Goal: Transaction & Acquisition: Purchase product/service

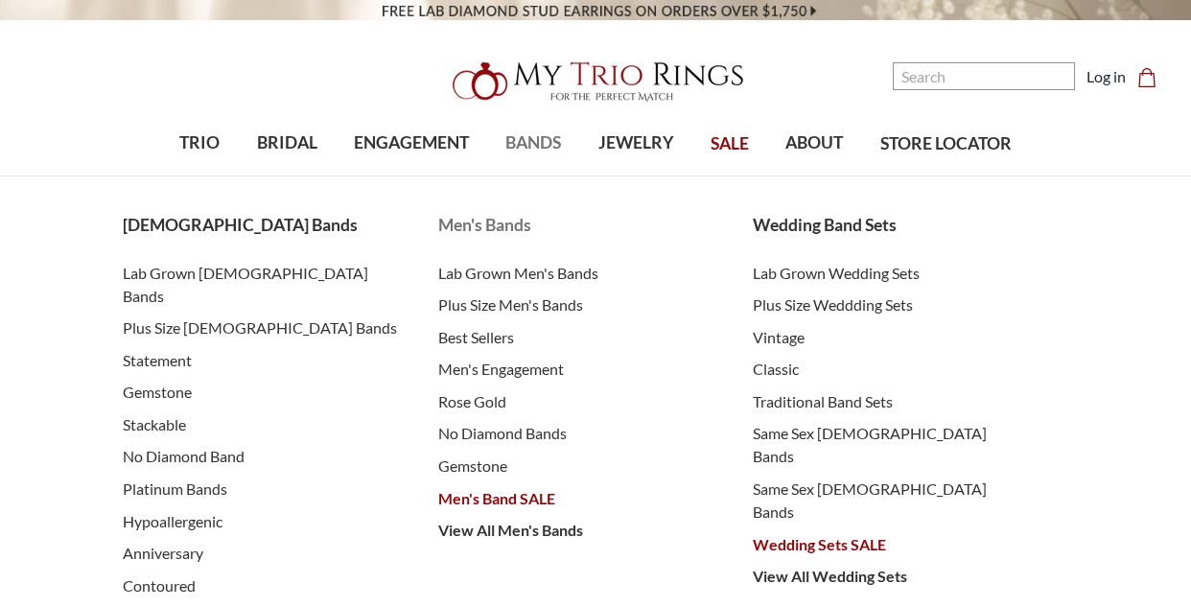
click at [480, 223] on span "Men's Bands" at bounding box center [576, 225] width 277 height 25
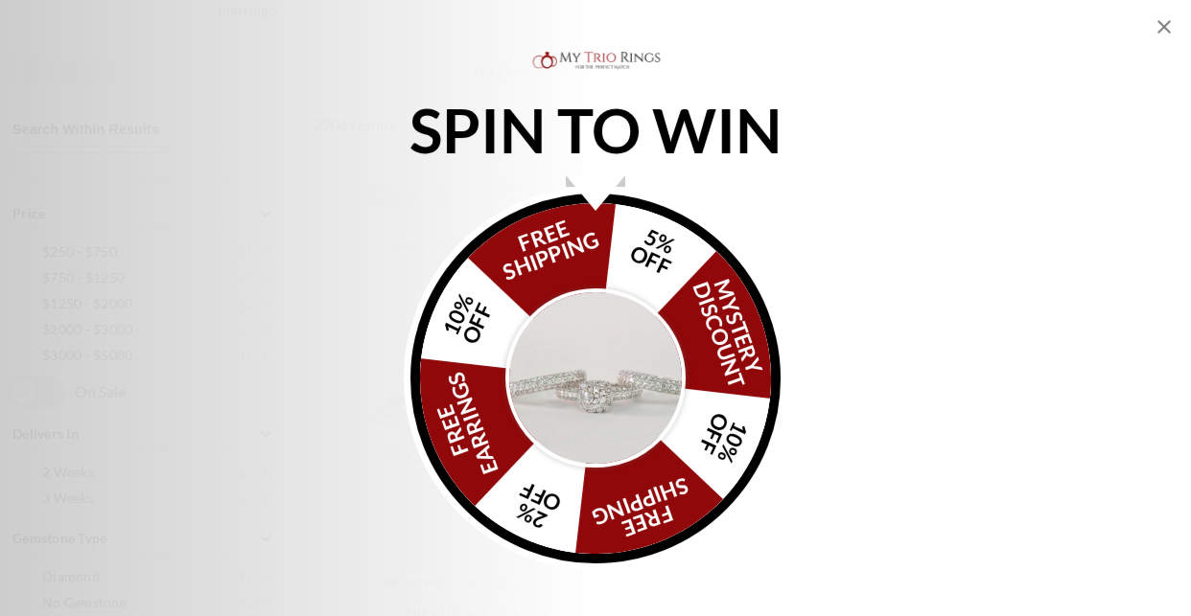
scroll to position [679, 0]
click at [576, 383] on img "Alia popup" at bounding box center [595, 379] width 180 height 180
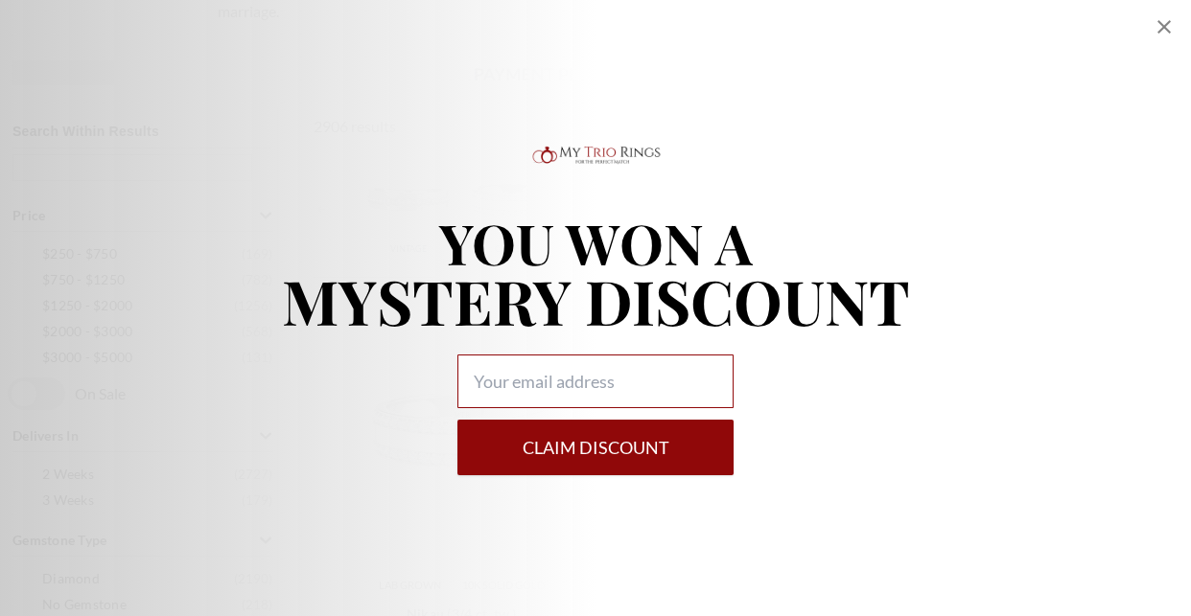
click at [586, 385] on input "Alia popup" at bounding box center [595, 382] width 276 height 54
type input "lorigelter@yahoo.com"
click at [621, 444] on button "Claim DISCOUNT" at bounding box center [595, 448] width 276 height 56
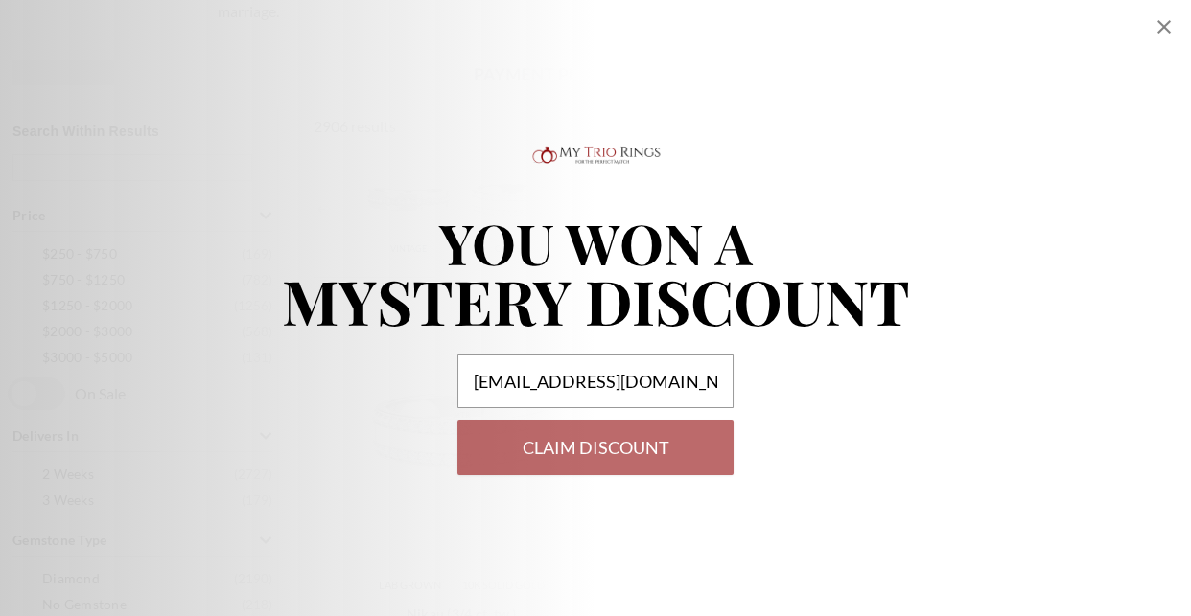
select select "US"
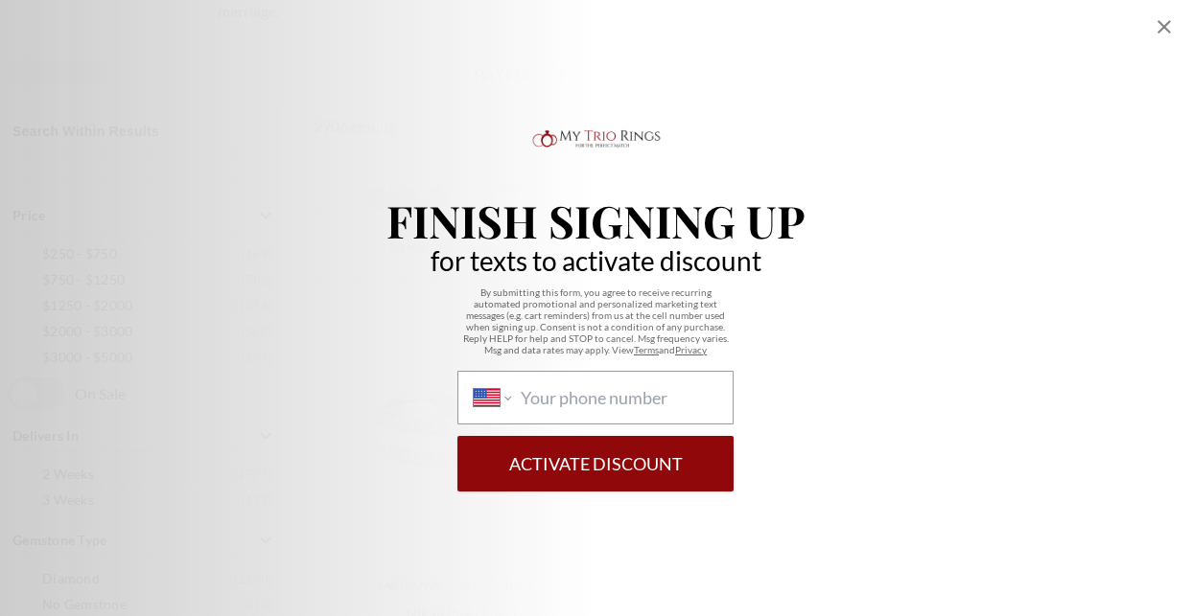
click at [600, 382] on div "International Afghanistan Åland Islands Albania Algeria American Samoa Andorra …" at bounding box center [595, 398] width 276 height 54
click at [511, 387] on select "International Afghanistan Åland Islands Albania Algeria American Samoa Andorra …" at bounding box center [492, 397] width 37 height 21
click at [600, 403] on input "International Afghanistan Åland Islands Albania Algeria American Samoa Andorra …" at bounding box center [619, 397] width 197 height 21
type input "1 (606) 215-1094"
click at [608, 451] on button "Activate Discount" at bounding box center [595, 464] width 276 height 56
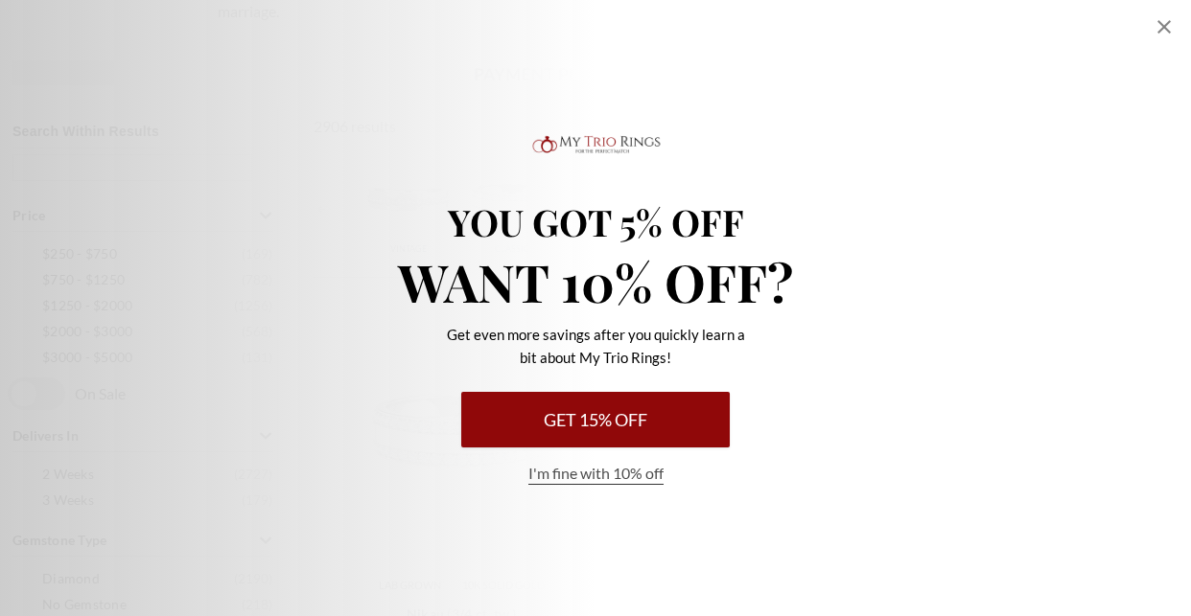
click at [616, 426] on button "Get 15% Off" at bounding box center [595, 420] width 268 height 56
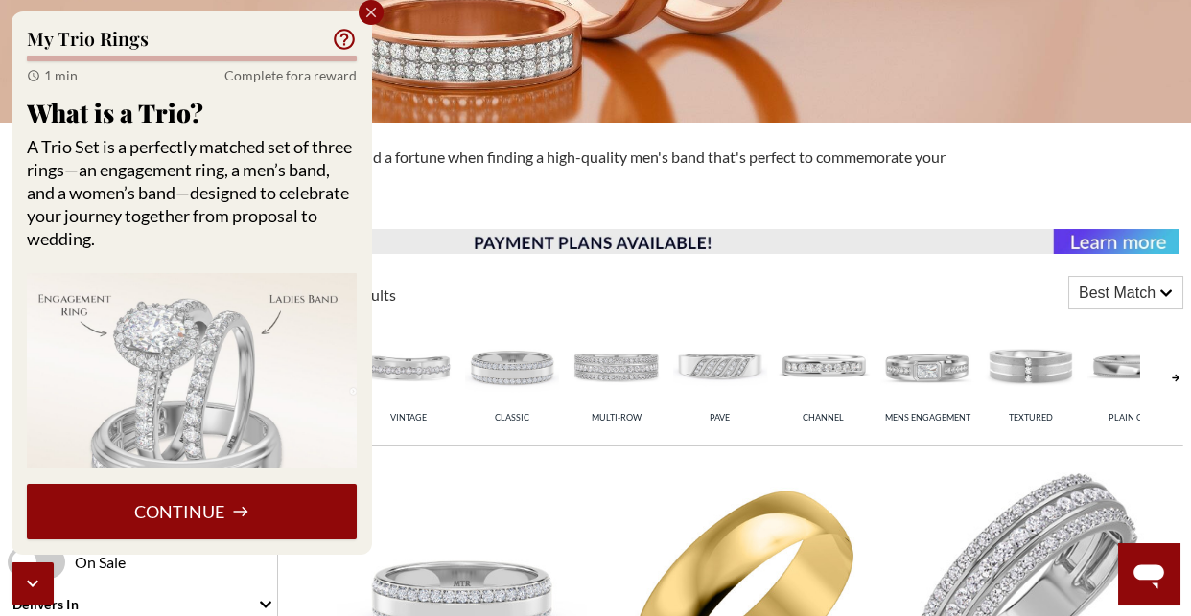
scroll to position [509, 0]
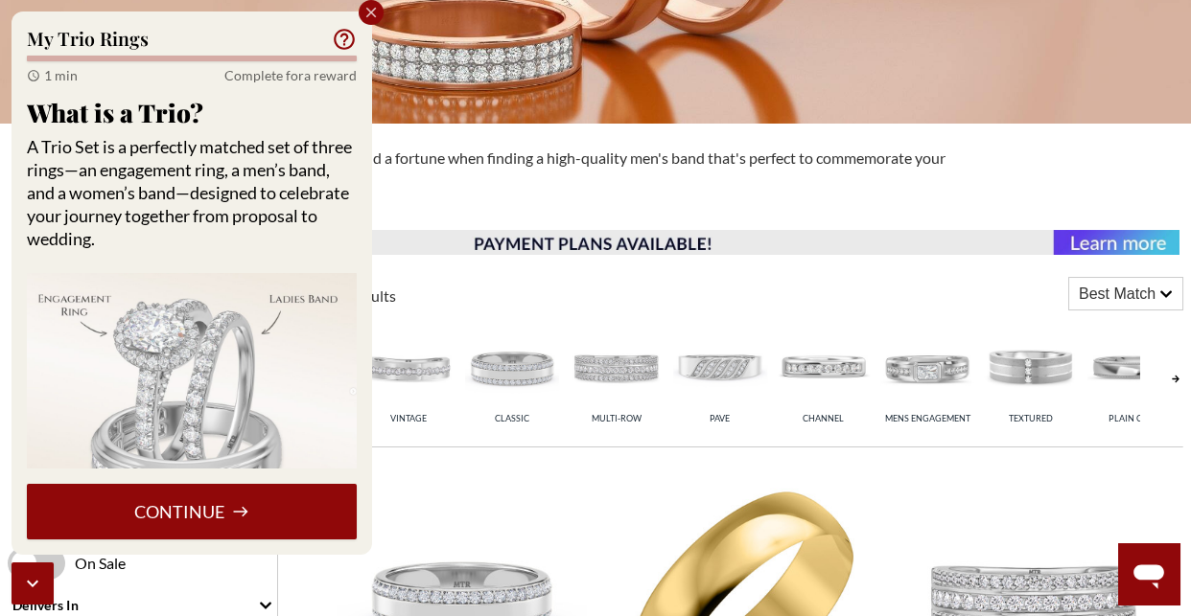
click at [367, 12] on icon "Close popup" at bounding box center [370, 12] width 17 height 17
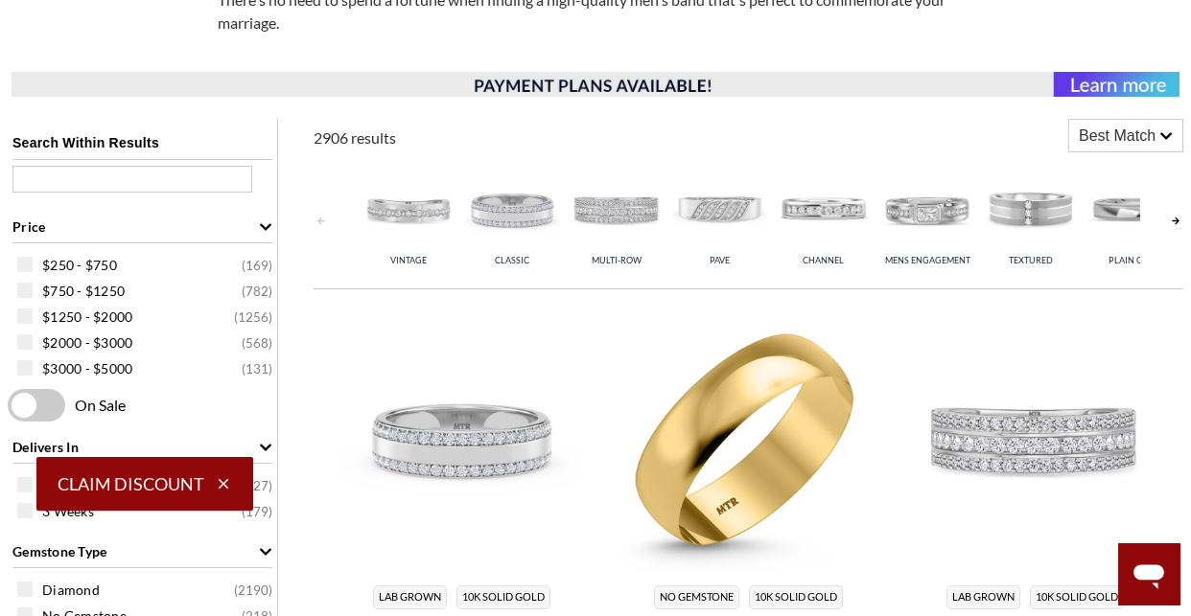
scroll to position [676, 0]
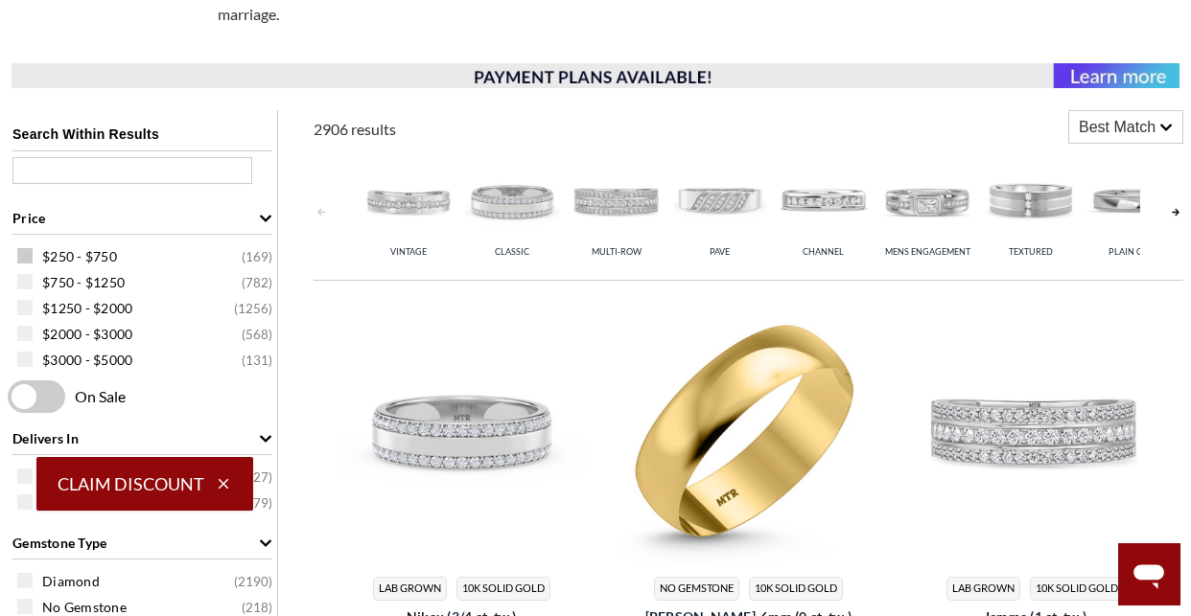
click at [23, 252] on span at bounding box center [24, 255] width 15 height 15
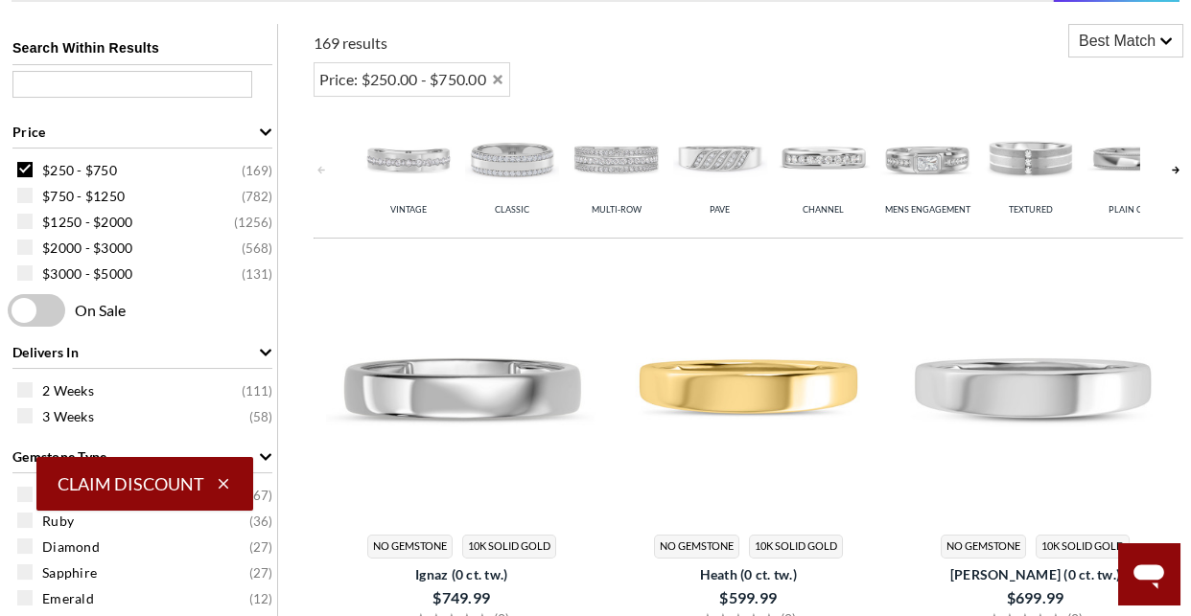
scroll to position [763, 0]
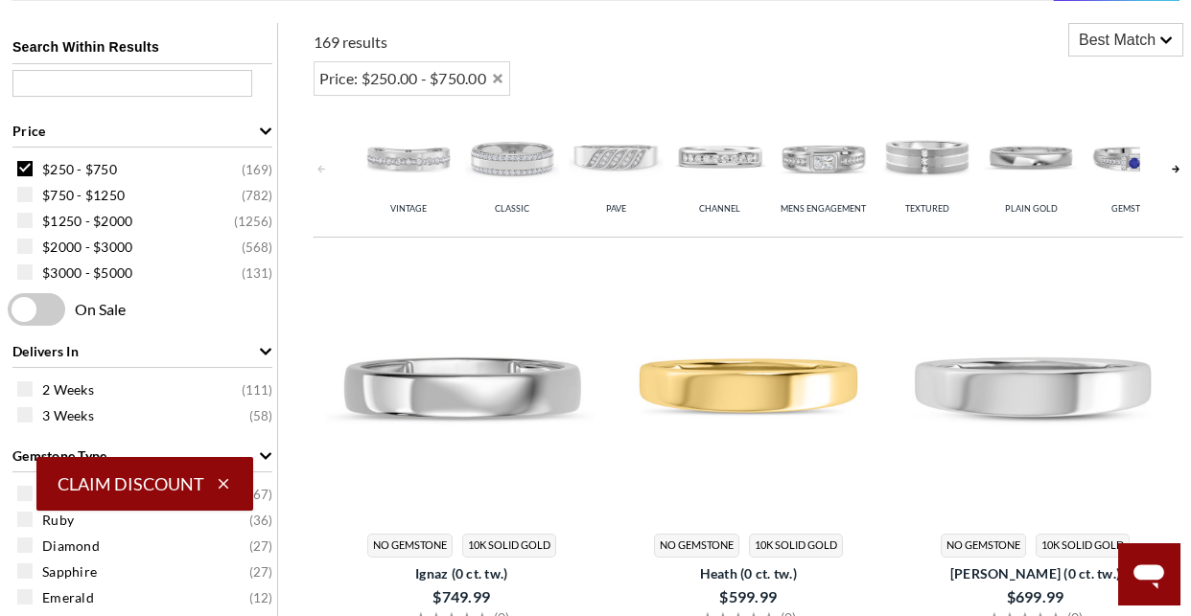
click at [186, 481] on button "Claim Discount" at bounding box center [144, 484] width 217 height 54
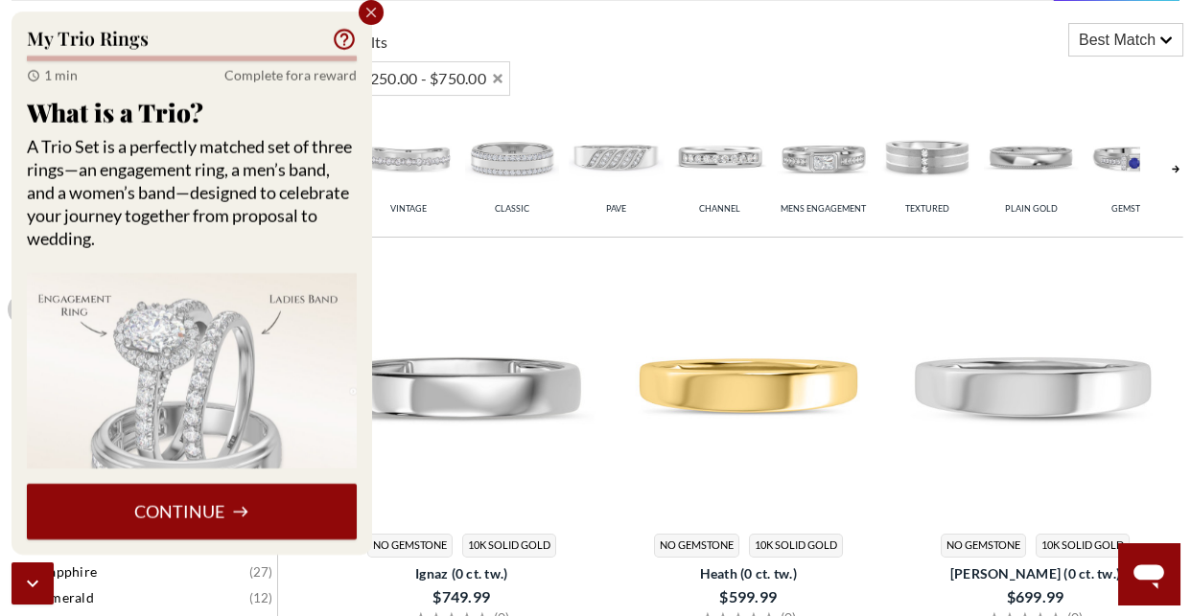
click at [366, 11] on icon "Close popup" at bounding box center [370, 12] width 17 height 17
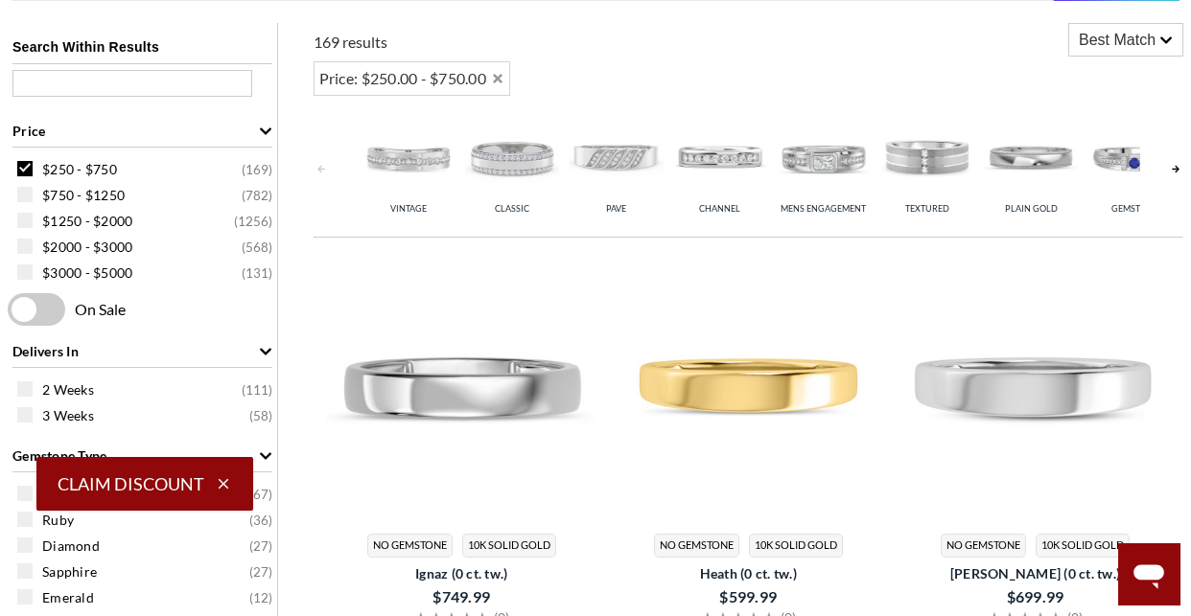
click at [217, 478] on icon "button" at bounding box center [223, 483] width 17 height 17
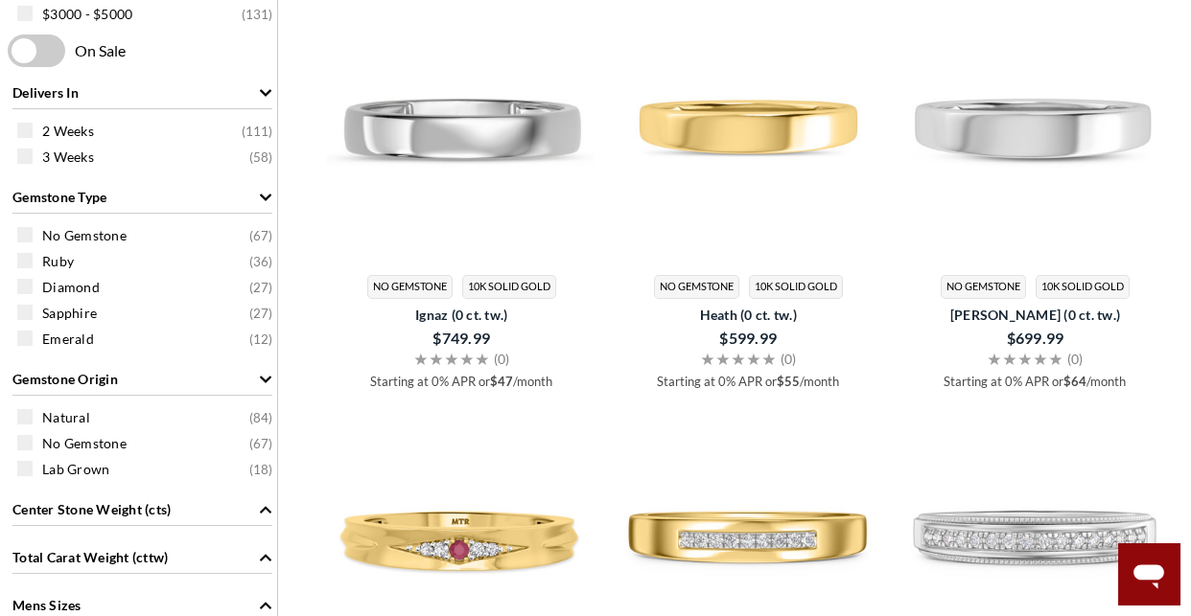
scroll to position [1005, 0]
